Goal: Navigation & Orientation: Find specific page/section

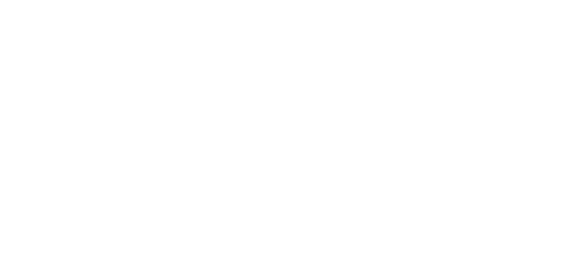
scroll to position [195, 0]
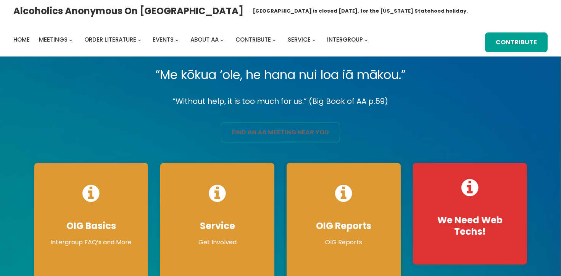
click at [247, 132] on link "find an aa meeting near you" at bounding box center [280, 133] width 119 height 20
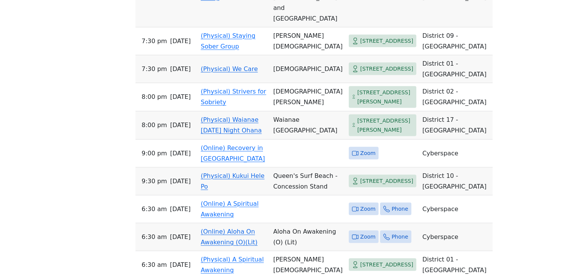
scroll to position [1178, 0]
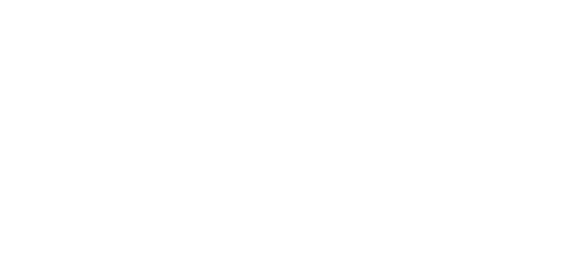
scroll to position [229, 0]
